Goal: Find specific page/section: Find specific page/section

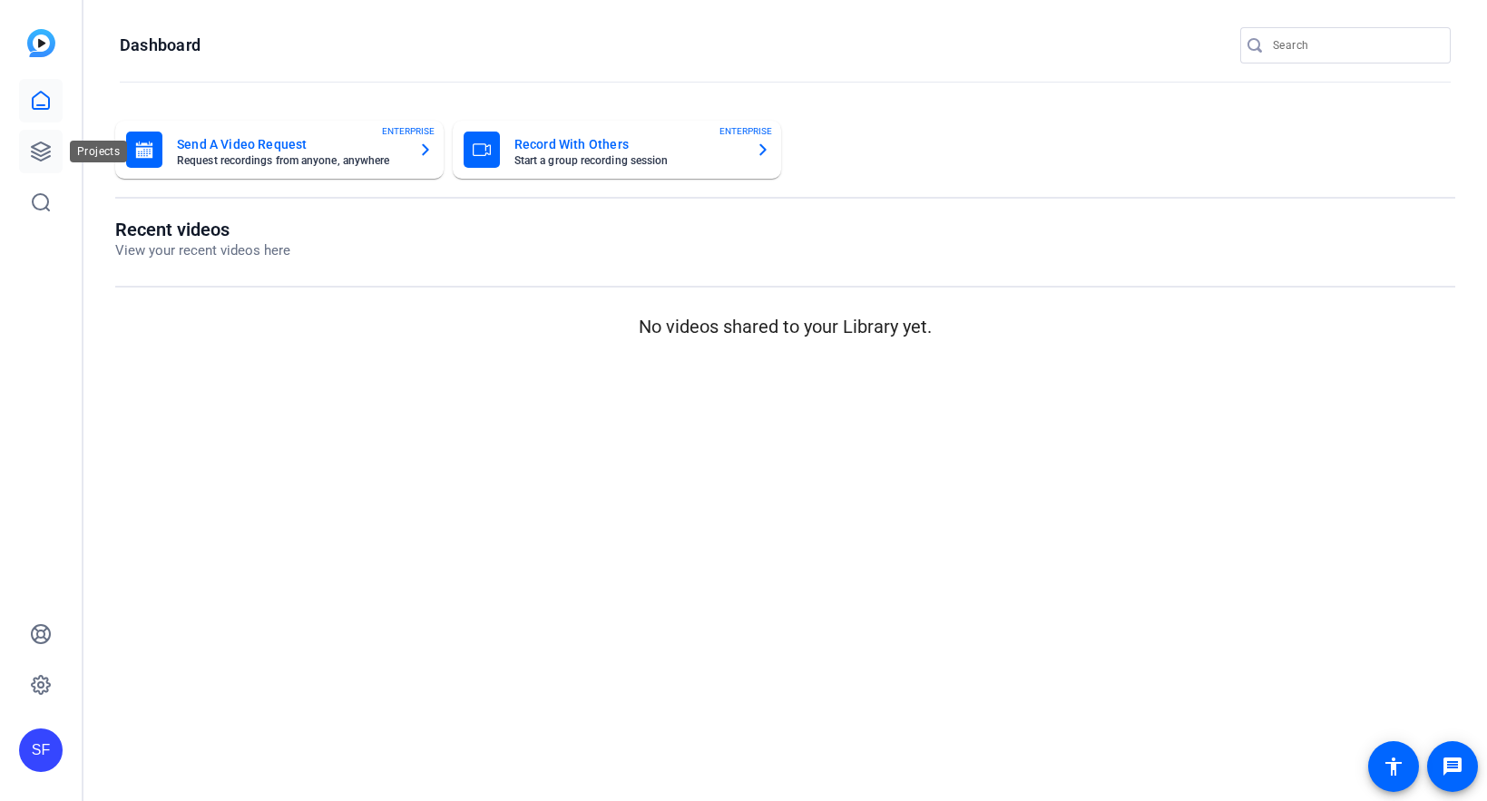
click at [41, 150] on icon at bounding box center [41, 152] width 22 height 22
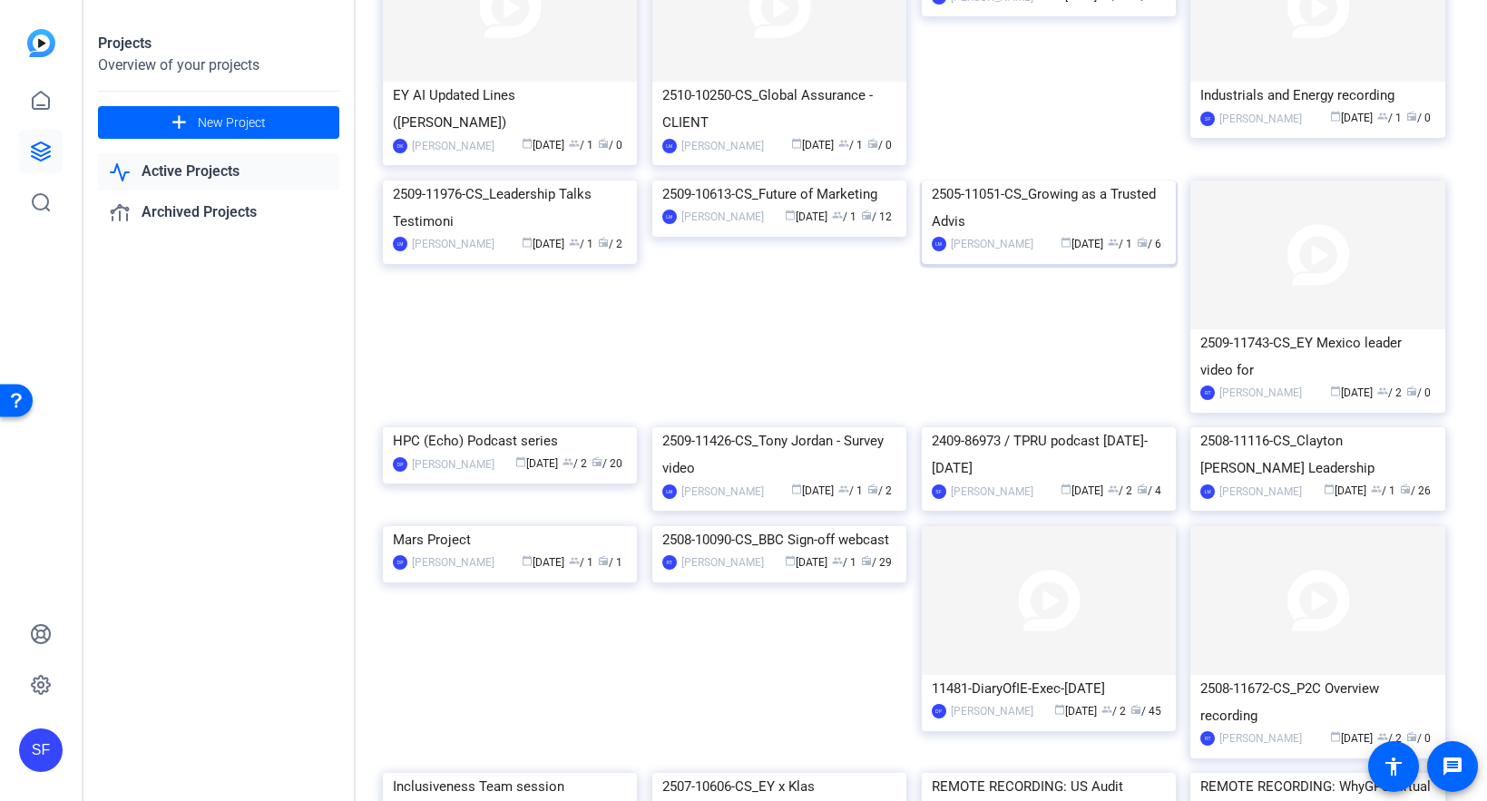
scroll to position [272, 0]
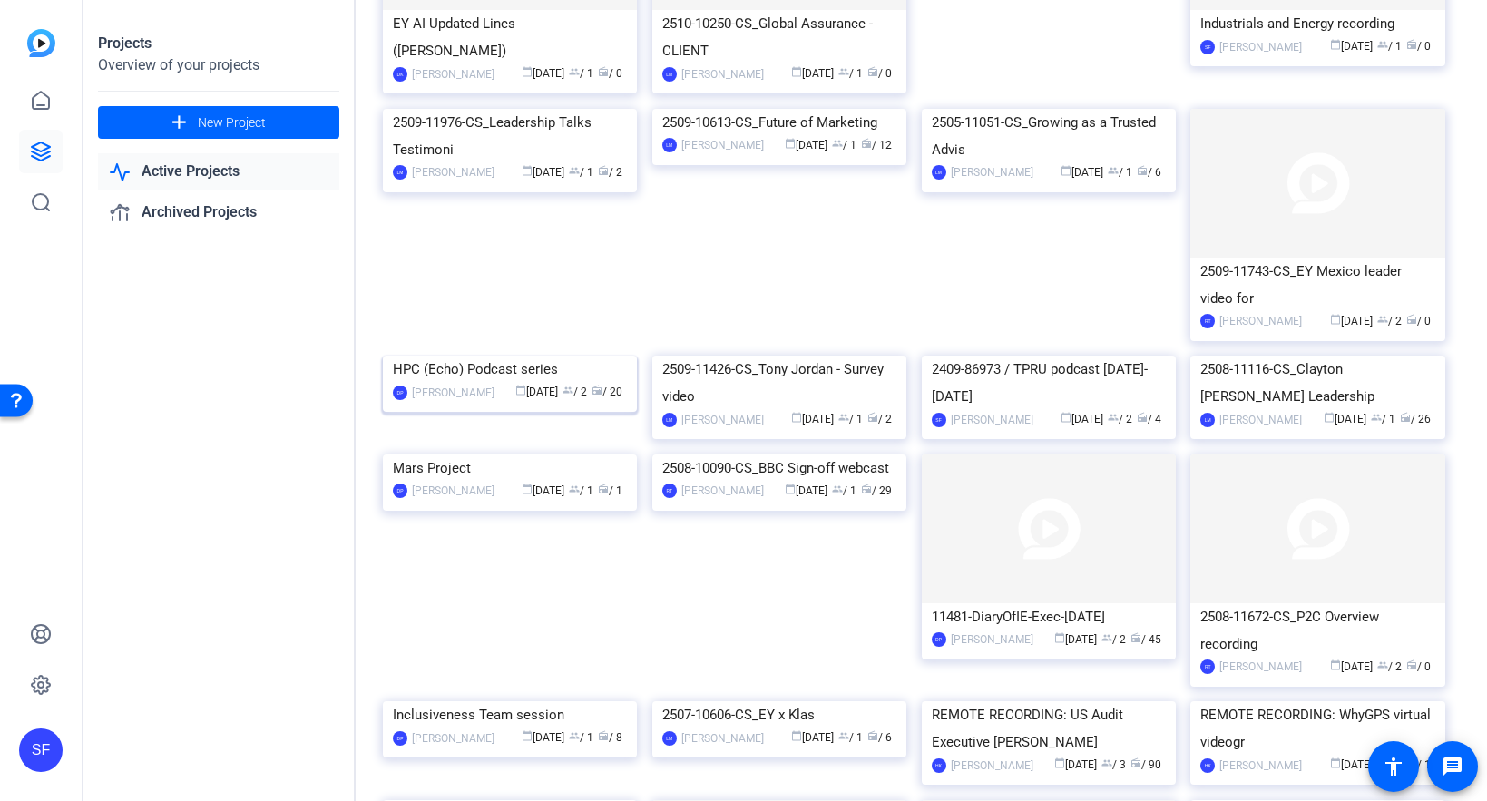
click at [498, 356] on img at bounding box center [510, 356] width 254 height 0
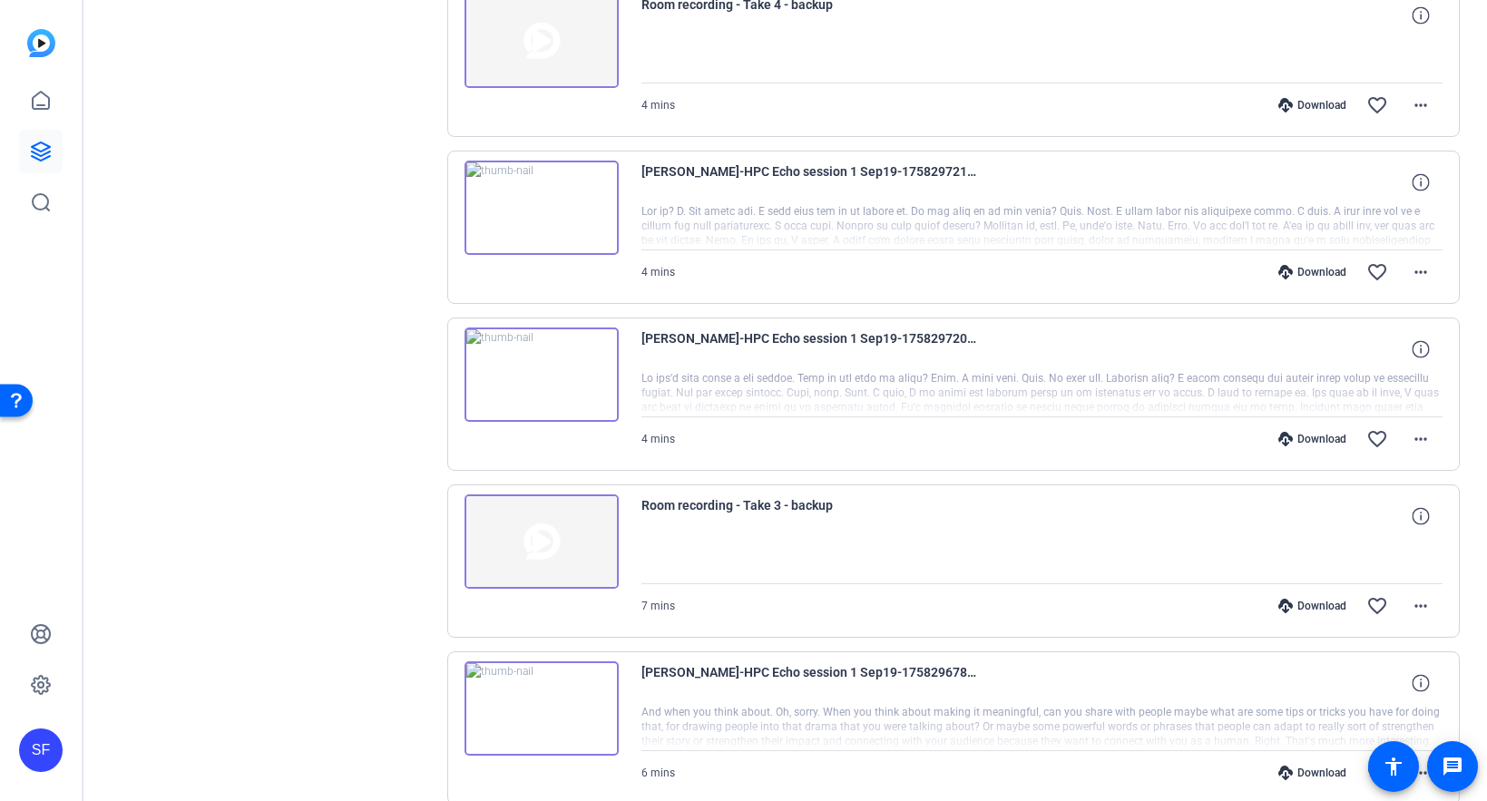
scroll to position [1206, 0]
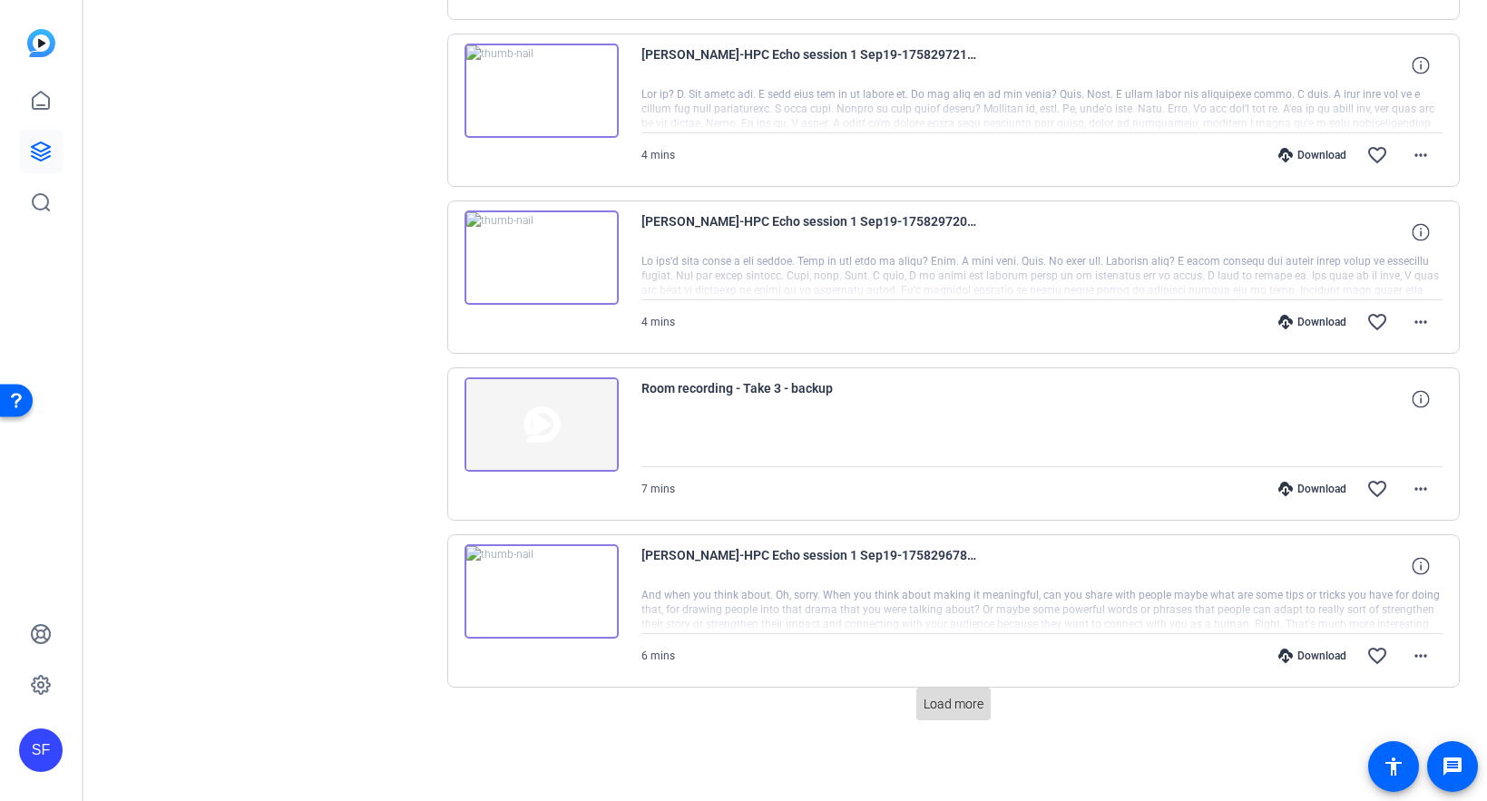
click at [950, 704] on span "Load more" at bounding box center [954, 704] width 60 height 19
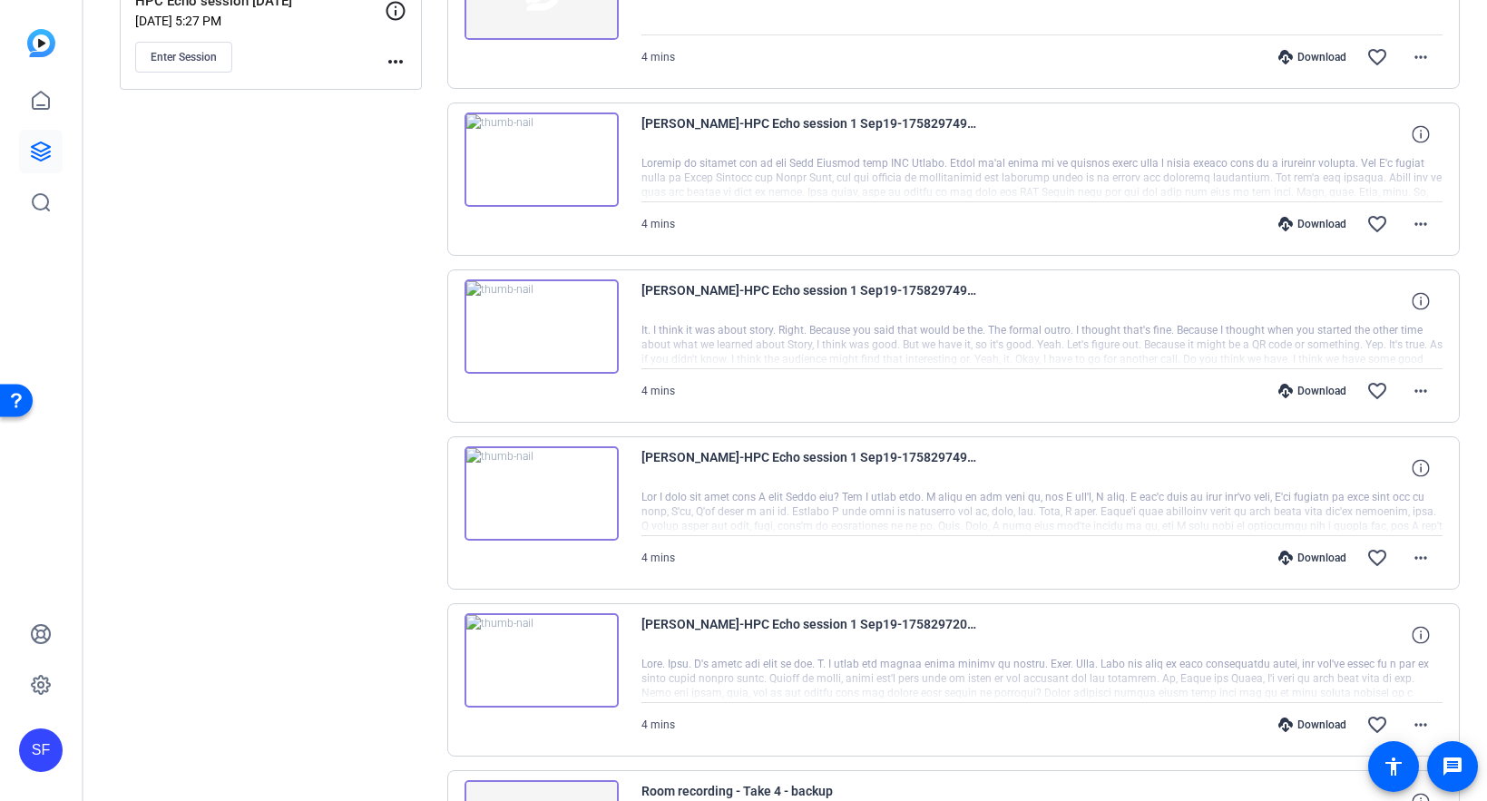
scroll to position [0, 0]
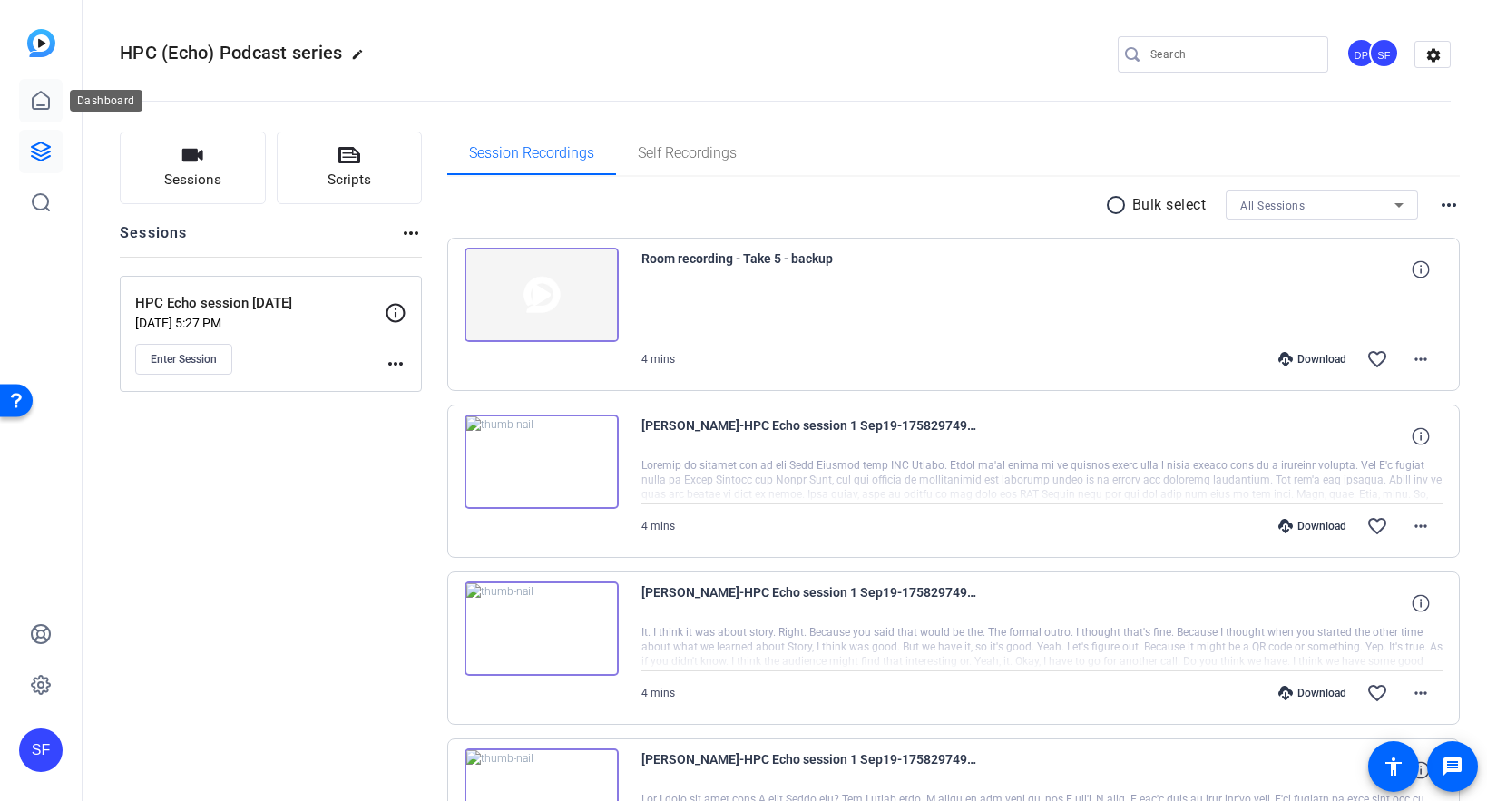
click at [37, 107] on icon at bounding box center [41, 101] width 22 height 22
